Goal: Check status: Check status

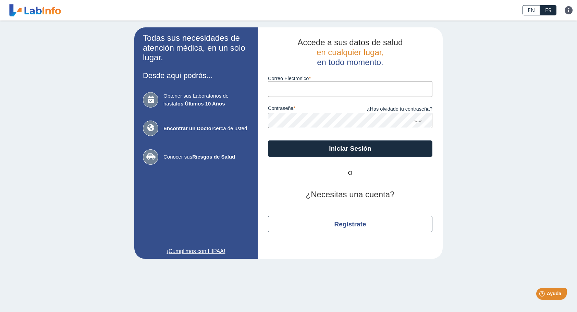
drag, startPoint x: 573, startPoint y: 174, endPoint x: 564, endPoint y: 174, distance: 8.9
click at [573, 174] on div "Todas sus necesidades de atención médica, en un solo lugar. Desde aquí podrás..…" at bounding box center [288, 143] width 577 height 245
click at [309, 91] on input "Correo Electronico" at bounding box center [350, 88] width 165 height 15
type input "[EMAIL_ADDRESS][DOMAIN_NAME]"
click at [268, 141] on button "Iniciar Sesión" at bounding box center [350, 149] width 165 height 16
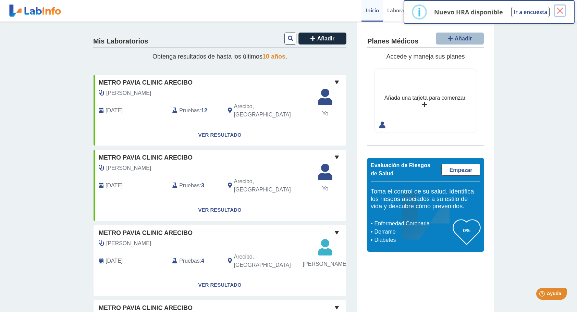
click at [561, 10] on button "×" at bounding box center [560, 10] width 12 height 12
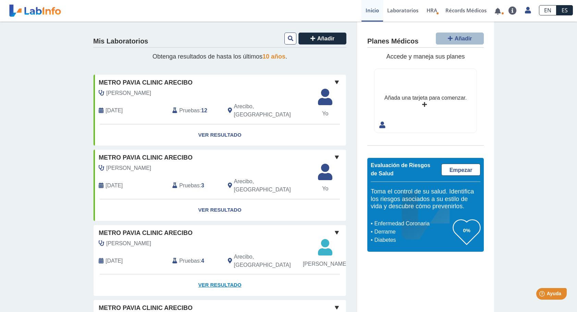
click at [284, 289] on link "Ver Resultado" at bounding box center [220, 286] width 253 height 22
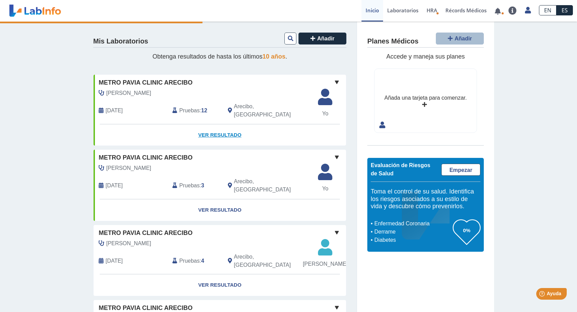
click at [222, 128] on link "Ver Resultado" at bounding box center [220, 135] width 253 height 22
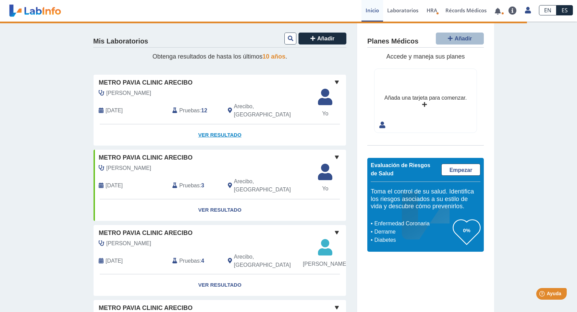
click at [220, 129] on link "Ver Resultado" at bounding box center [220, 135] width 253 height 22
click at [201, 108] on b "12" at bounding box center [204, 111] width 6 height 6
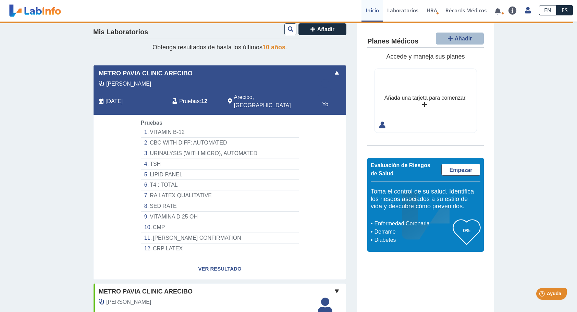
scroll to position [34, 0]
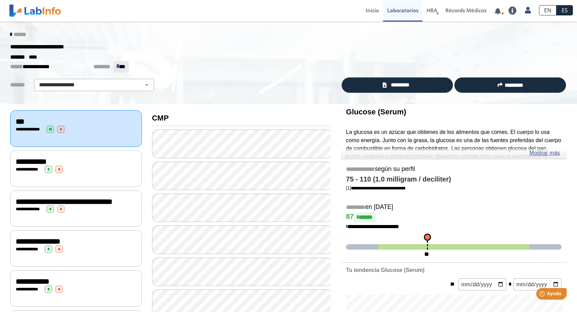
click at [10, 36] on icon at bounding box center [10, 34] width 1 height 5
